Goal: Find specific page/section: Find specific page/section

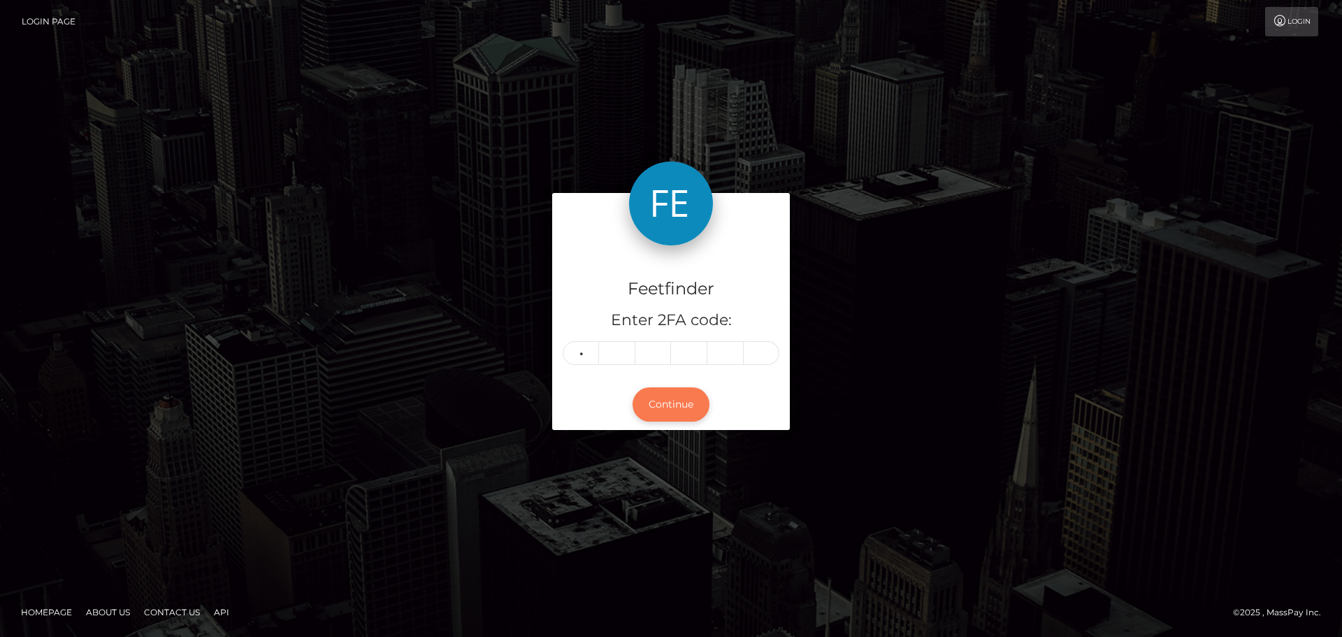
type input "8"
type input "1"
type input "0"
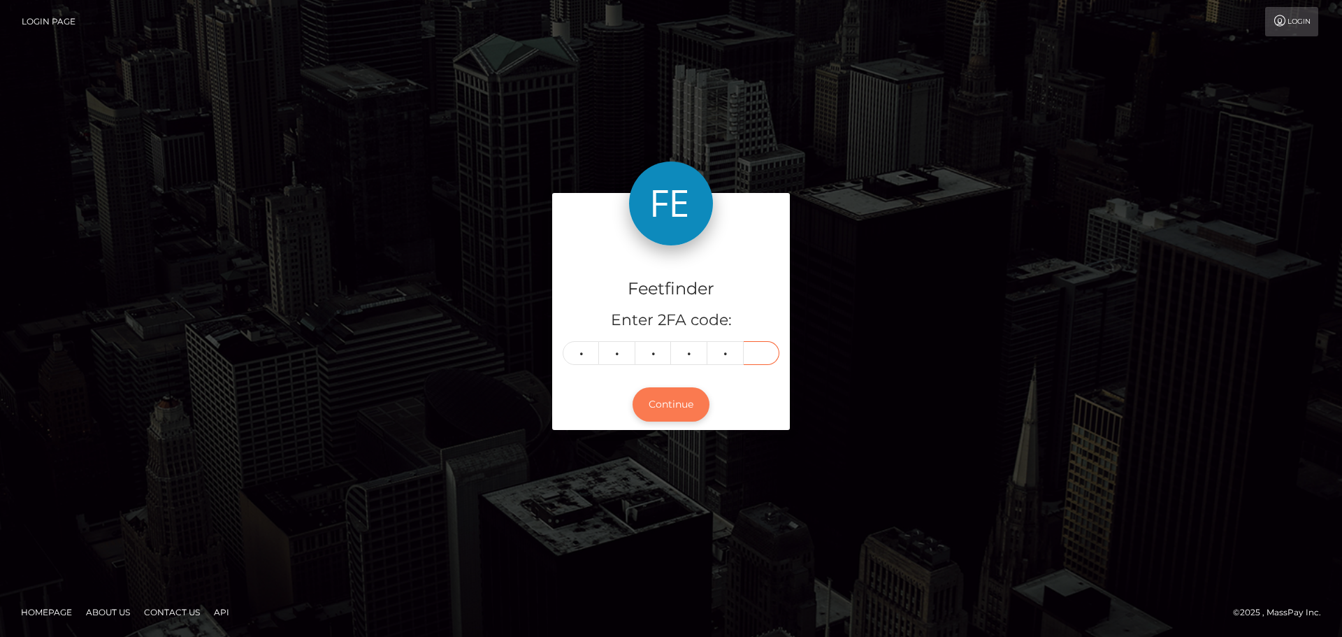
type input "0"
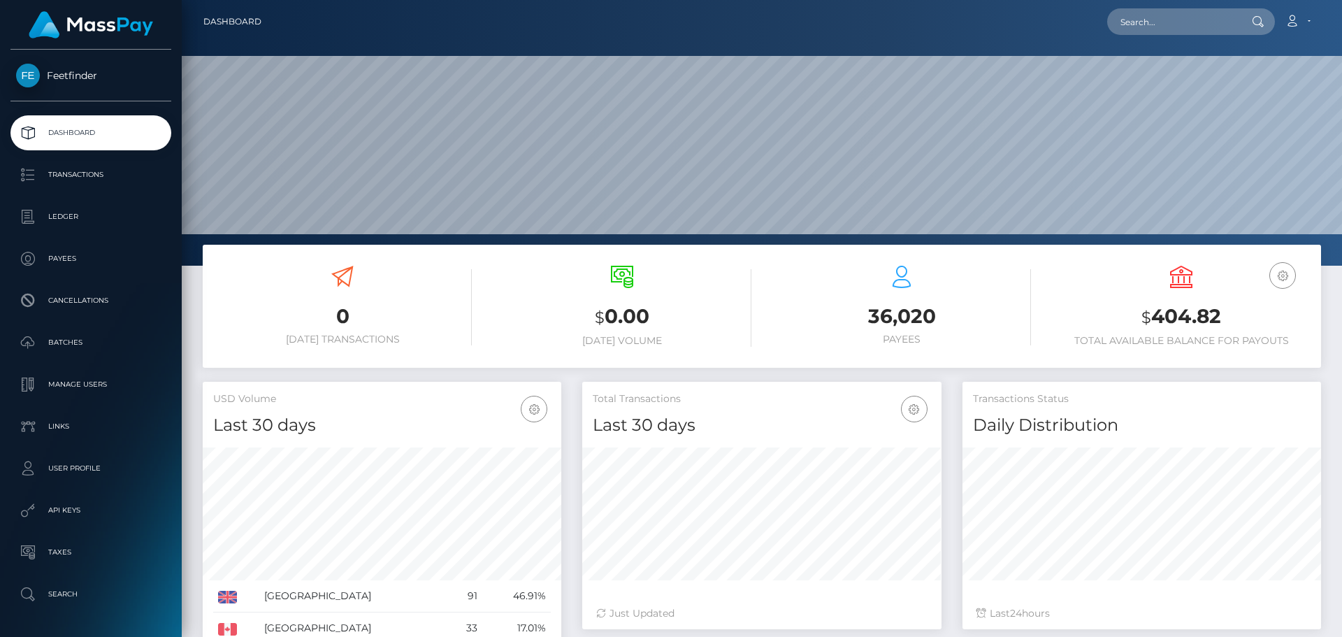
scroll to position [248, 359]
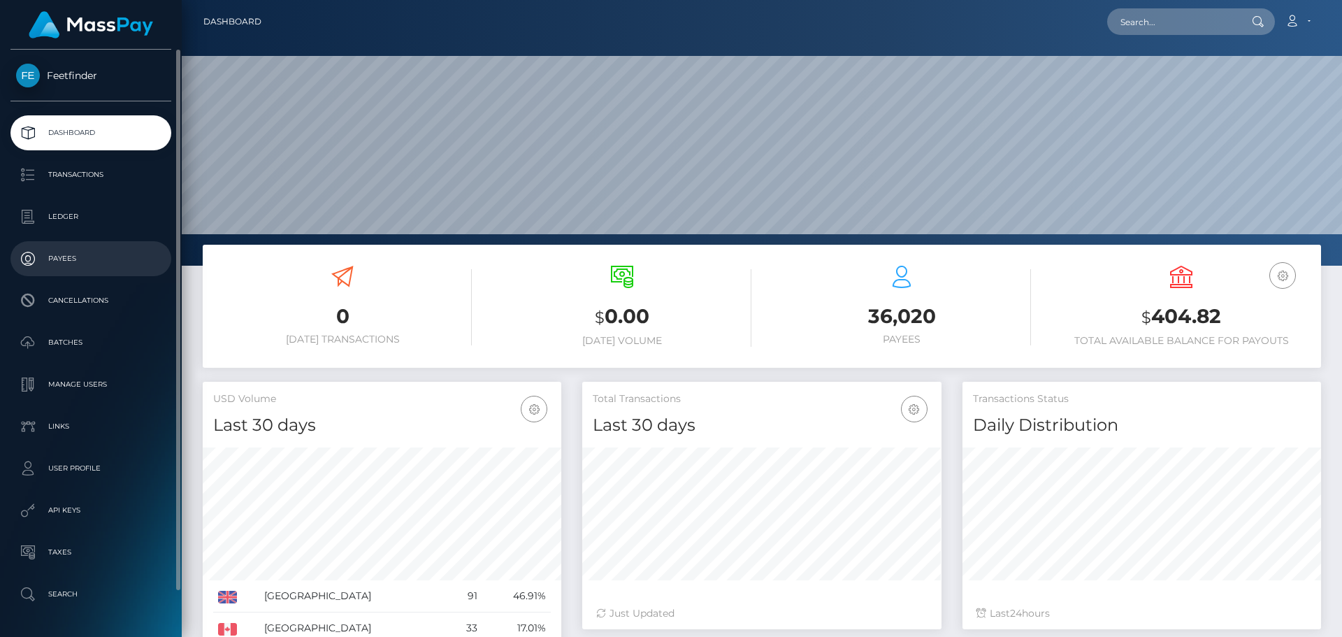
click at [75, 247] on link "Payees" at bounding box center [90, 258] width 161 height 35
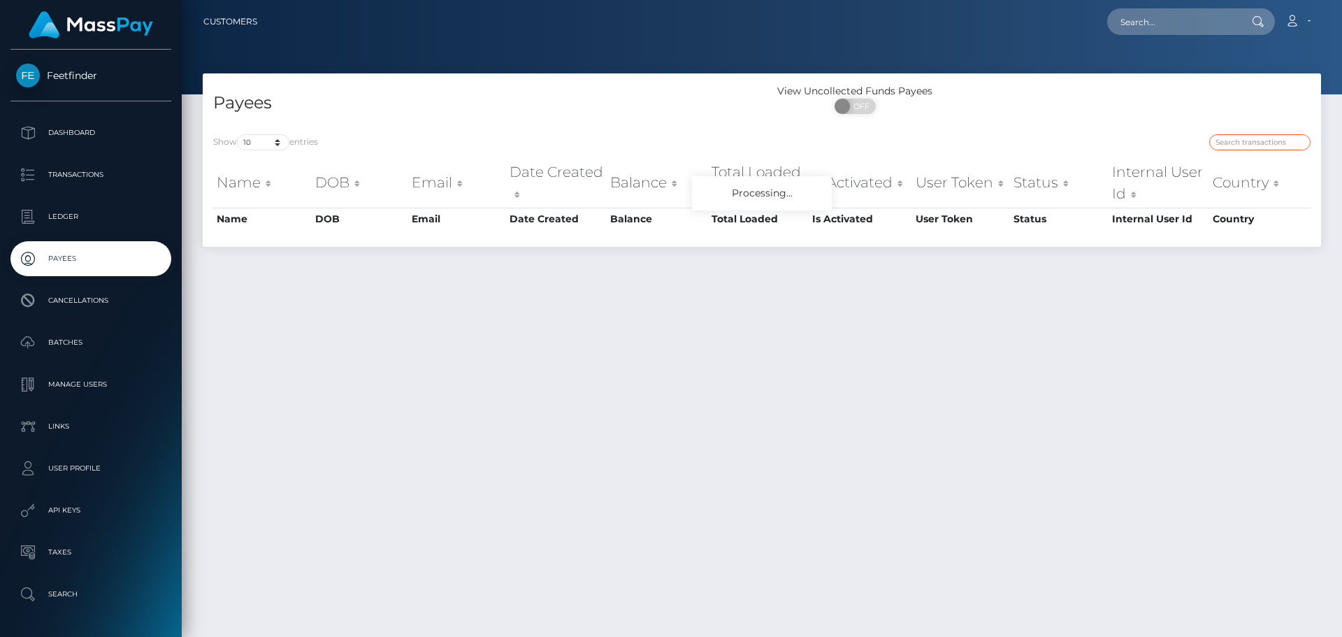
click at [1238, 145] on input "search" at bounding box center [1259, 142] width 101 height 16
paste input "448f27a1-8e6d-11f0-bd85-0694aced620b"
type input "448f27a1-8e6d-11f0-bd85-0694aced620b"
